Goal: Task Accomplishment & Management: Use online tool/utility

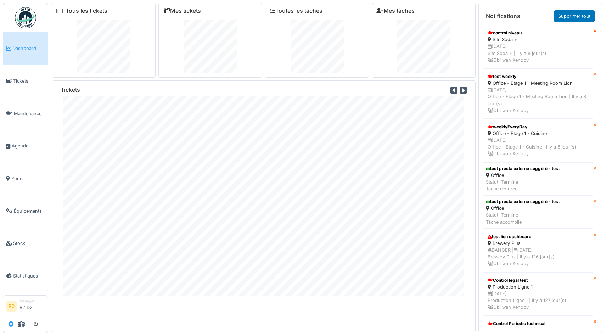
click at [12, 324] on icon at bounding box center [11, 324] width 6 height 6
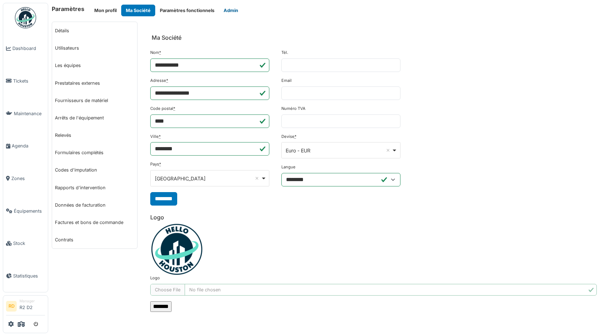
click at [231, 14] on button "Admin" at bounding box center [231, 11] width 24 height 12
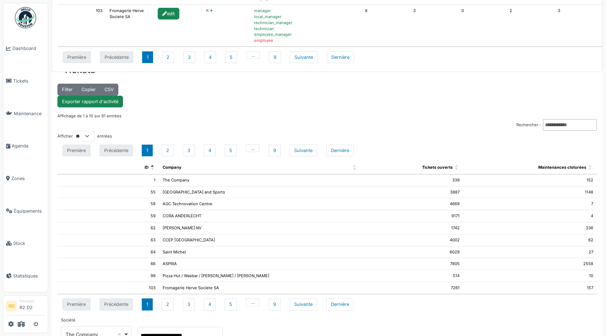
scroll to position [15, 0]
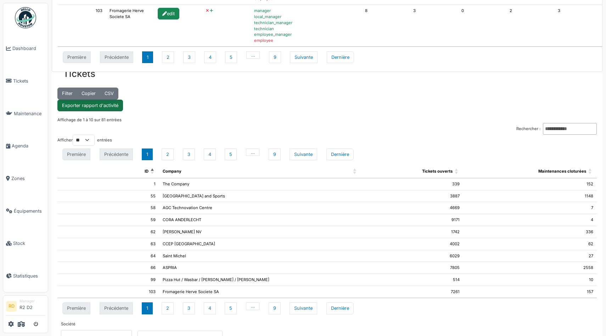
click at [94, 107] on link "Exporter rapport d'activité" at bounding box center [90, 106] width 66 height 12
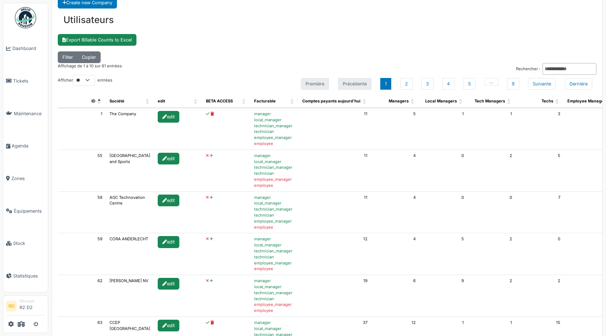
scroll to position [0, 0]
